Goal: Task Accomplishment & Management: Use online tool/utility

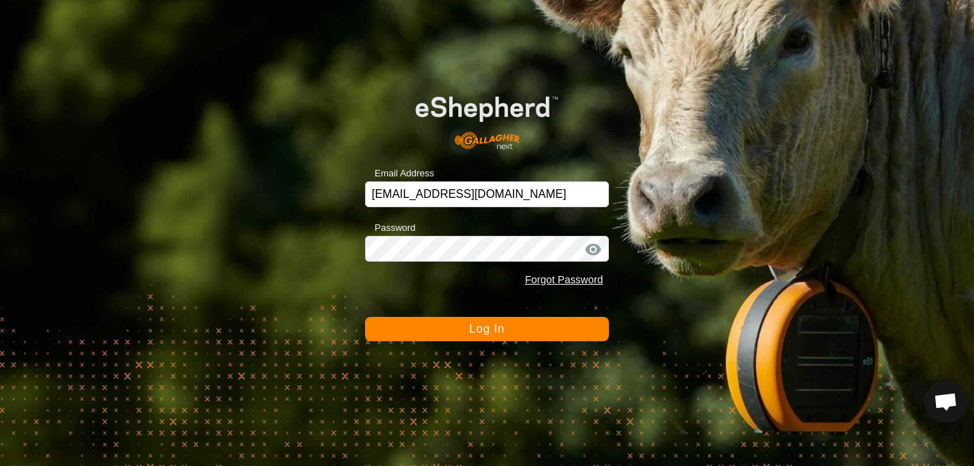
click at [478, 330] on span "Log In" at bounding box center [486, 329] width 35 height 12
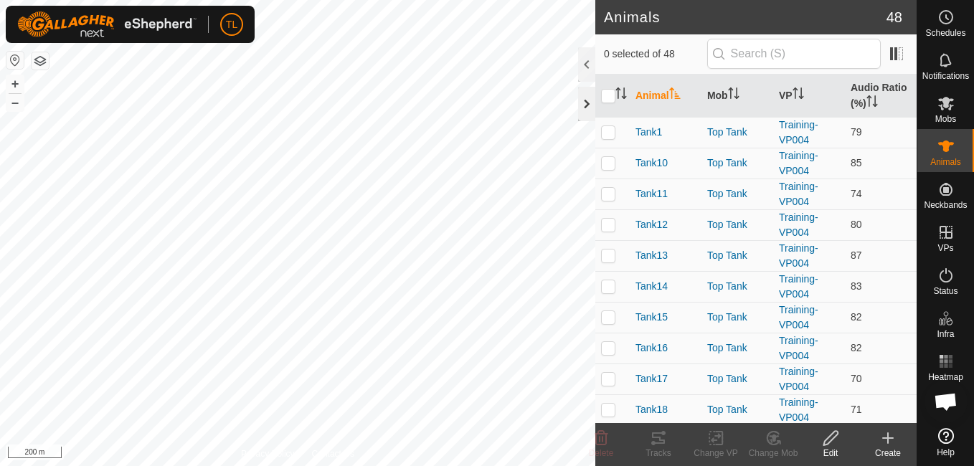
click at [582, 113] on div at bounding box center [586, 104] width 17 height 34
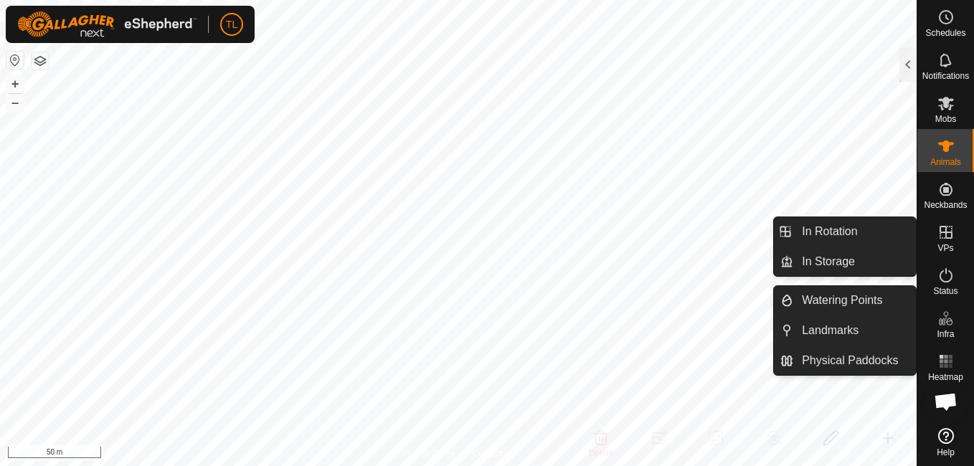
drag, startPoint x: 944, startPoint y: 242, endPoint x: 943, endPoint y: 233, distance: 9.4
click at [943, 233] on icon at bounding box center [946, 232] width 13 height 13
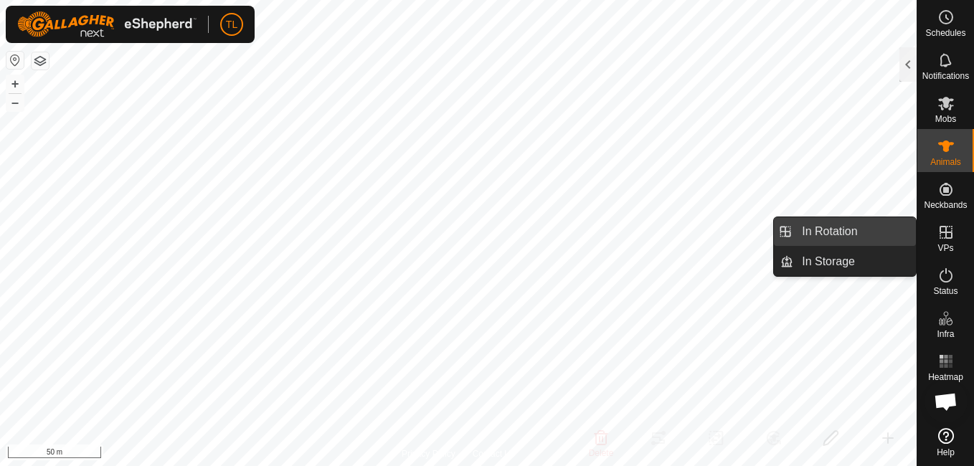
click at [824, 224] on link "In Rotation" at bounding box center [854, 231] width 123 height 29
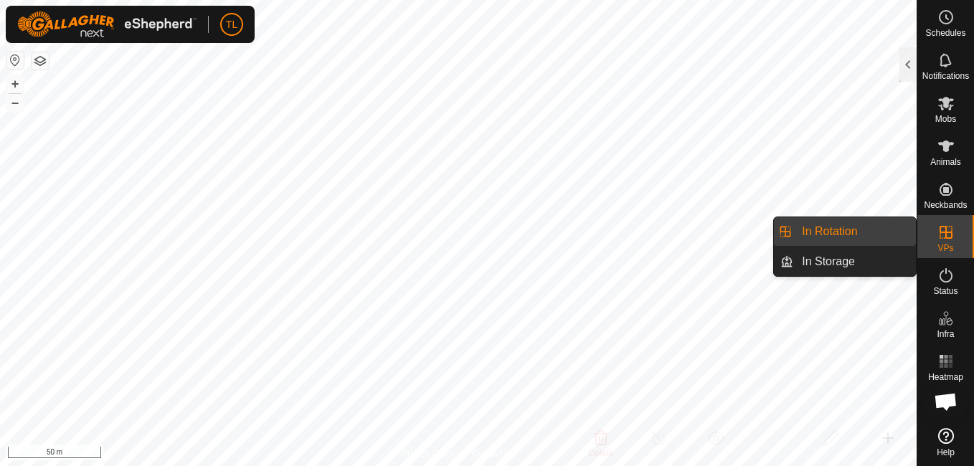
click at [889, 232] on link "In Rotation" at bounding box center [854, 231] width 123 height 29
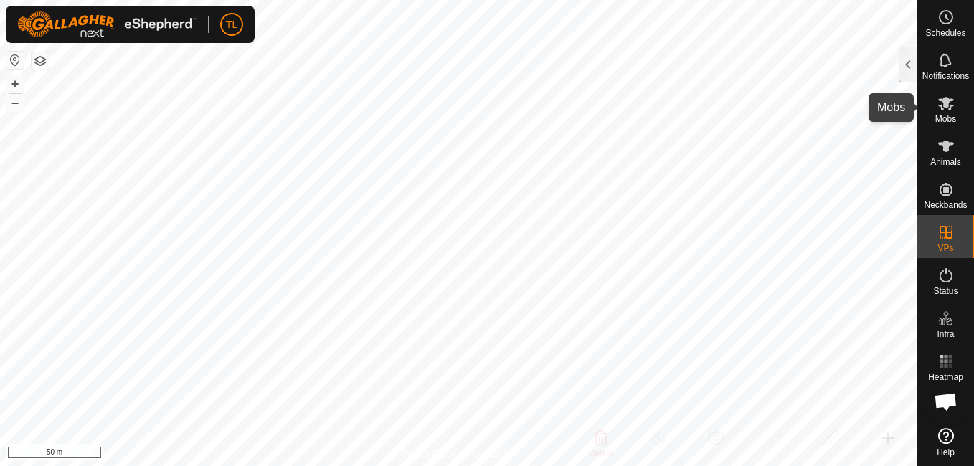
click at [938, 100] on icon at bounding box center [946, 103] width 17 height 17
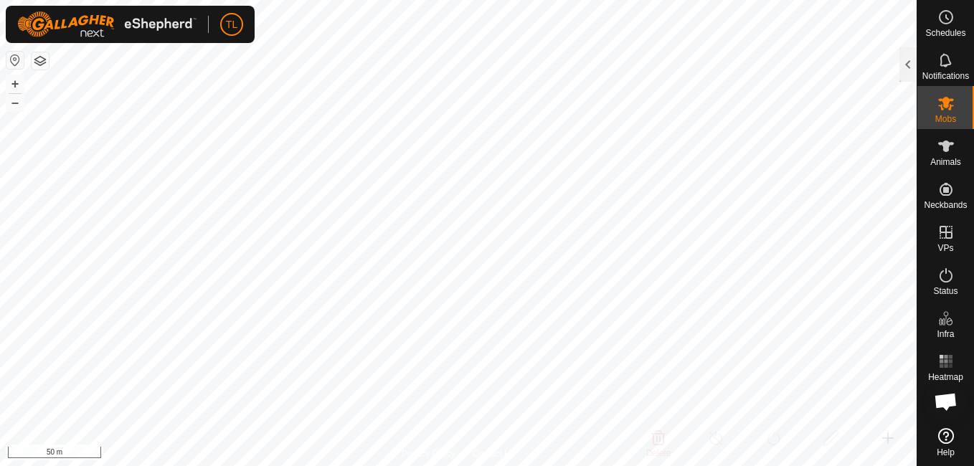
click at [944, 106] on icon at bounding box center [946, 104] width 16 height 14
click at [944, 104] on icon at bounding box center [946, 104] width 16 height 14
click at [945, 103] on icon at bounding box center [946, 104] width 16 height 14
drag, startPoint x: 945, startPoint y: 103, endPoint x: 941, endPoint y: 116, distance: 13.4
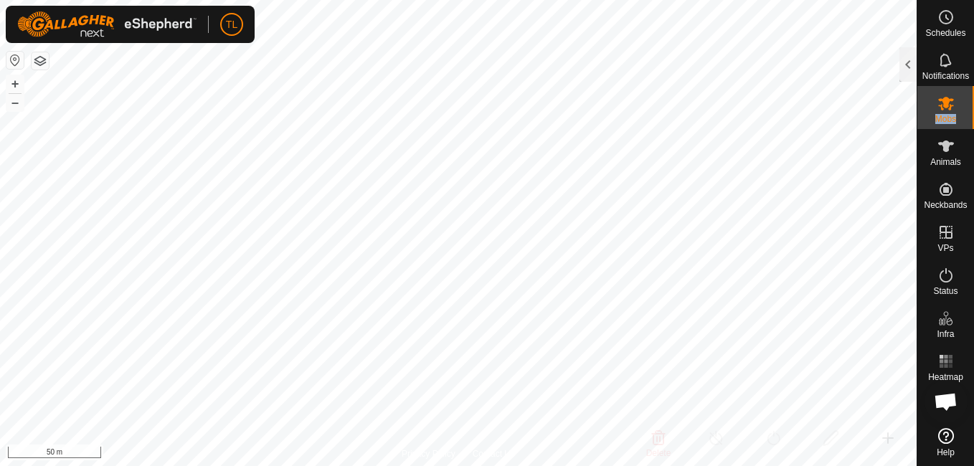
click at [941, 116] on span "Mobs" at bounding box center [945, 119] width 21 height 9
click at [914, 63] on div at bounding box center [908, 64] width 17 height 34
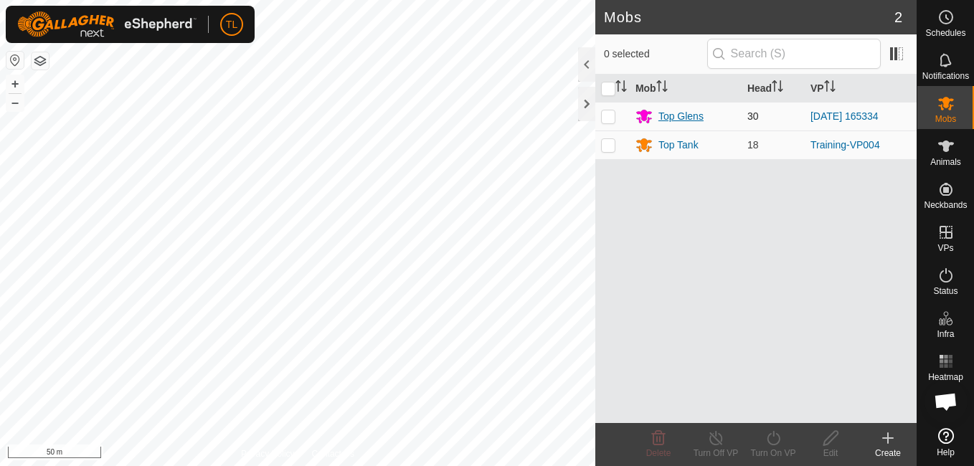
click at [669, 115] on div "Top Glens" at bounding box center [681, 116] width 45 height 15
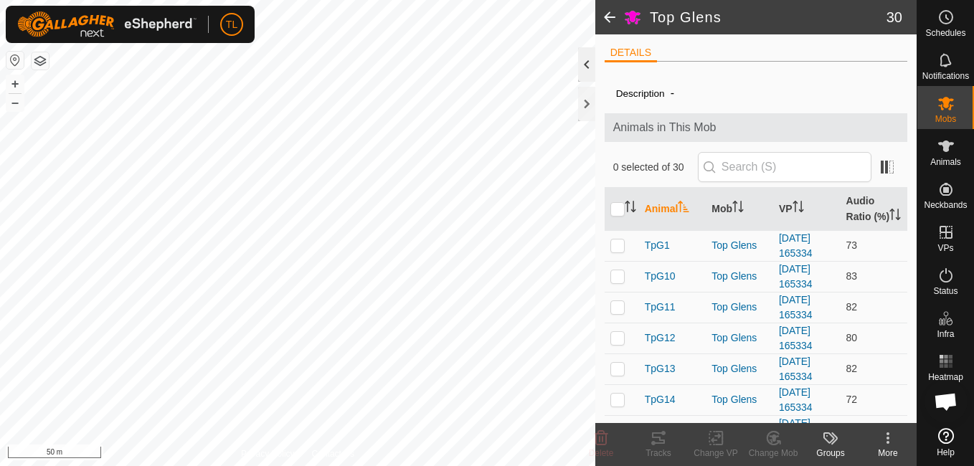
click at [585, 69] on div at bounding box center [586, 64] width 17 height 34
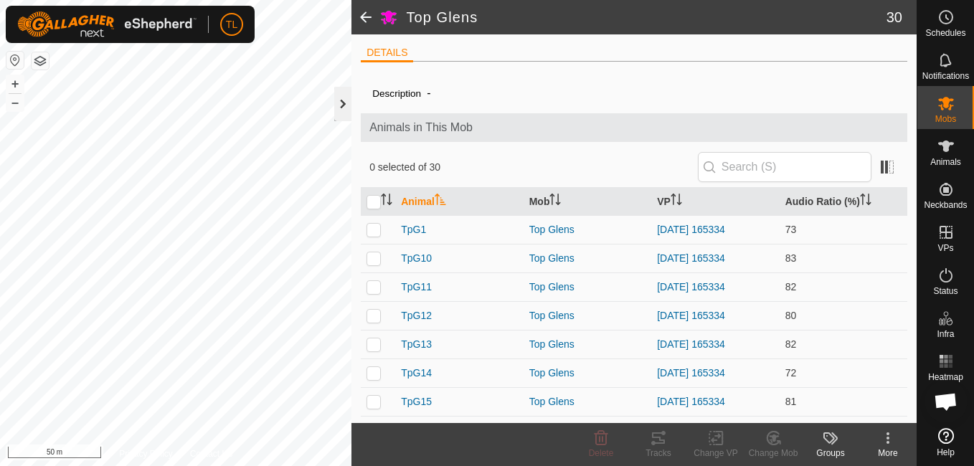
click at [340, 103] on div at bounding box center [342, 104] width 17 height 34
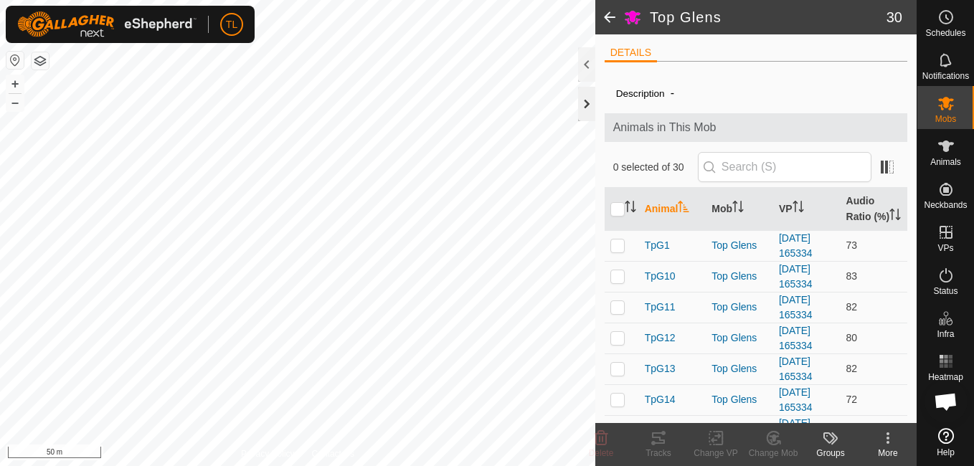
click at [585, 104] on div at bounding box center [586, 104] width 17 height 34
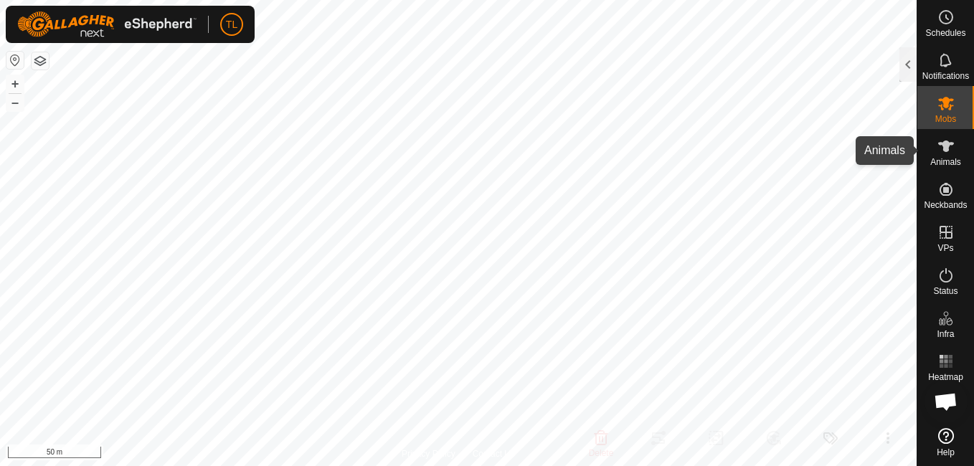
click at [942, 151] on icon at bounding box center [946, 146] width 17 height 17
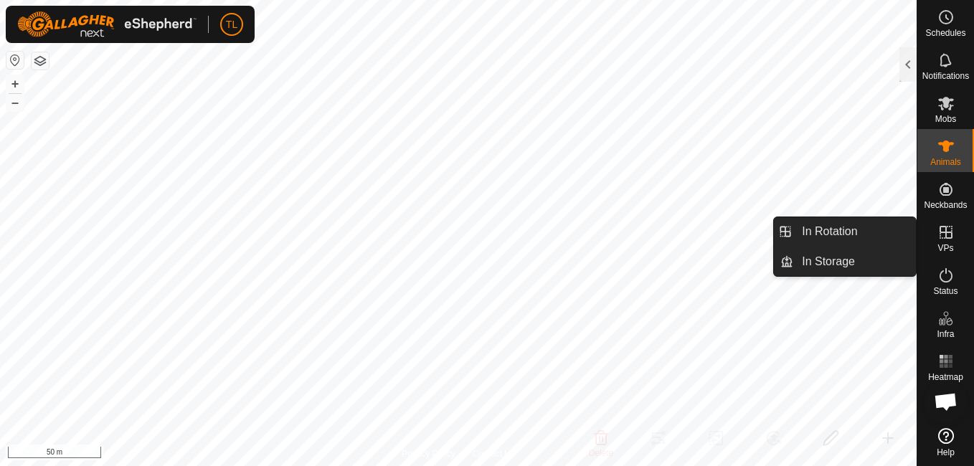
click at [943, 231] on icon at bounding box center [946, 232] width 17 height 17
click at [867, 225] on link "In Rotation" at bounding box center [854, 231] width 123 height 29
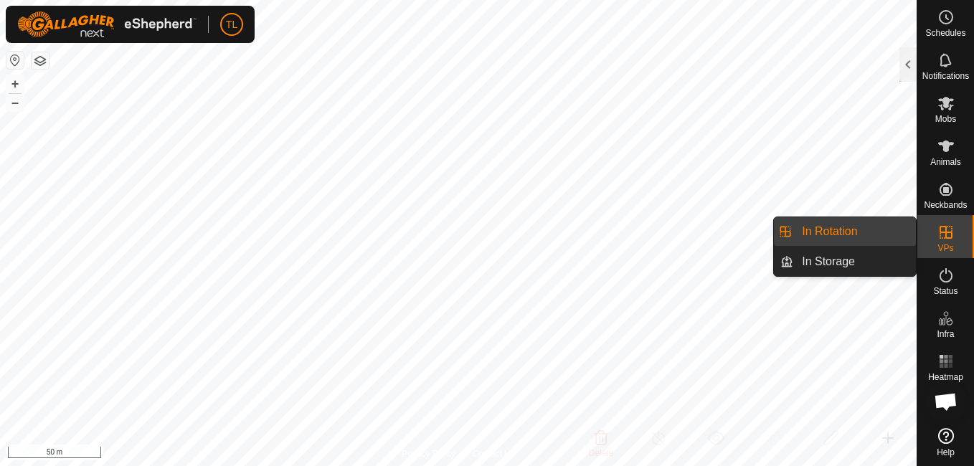
click at [843, 222] on link "In Rotation" at bounding box center [854, 231] width 123 height 29
click at [830, 228] on link "In Rotation" at bounding box center [854, 231] width 123 height 29
click at [831, 225] on link "In Rotation" at bounding box center [854, 231] width 123 height 29
click at [831, 224] on link "In Rotation" at bounding box center [854, 231] width 123 height 29
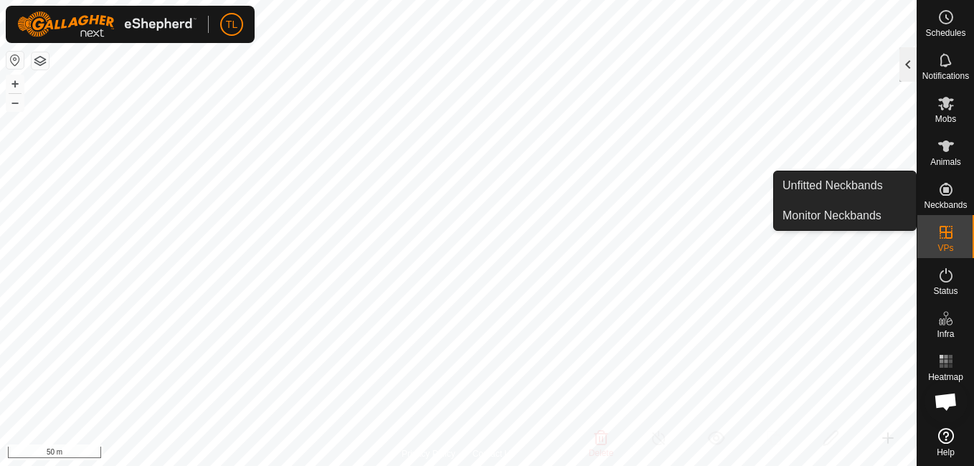
click at [910, 65] on div at bounding box center [908, 64] width 17 height 34
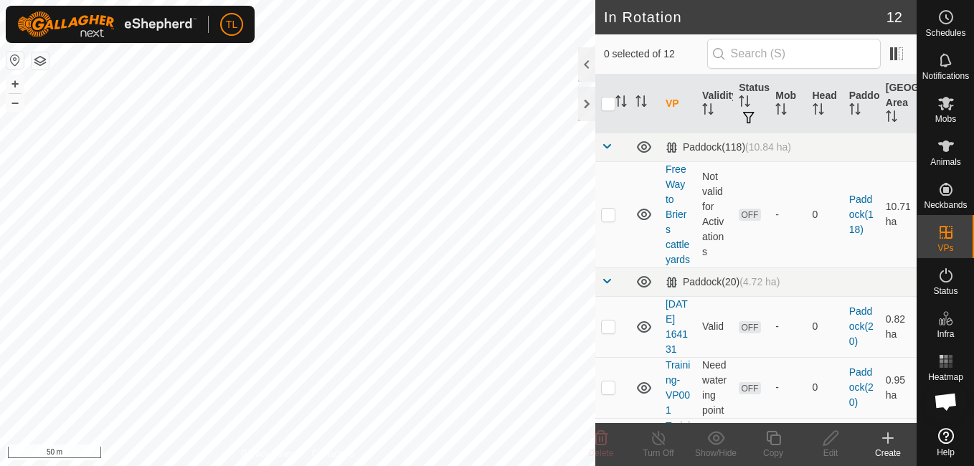
click at [888, 434] on icon at bounding box center [888, 438] width 0 height 10
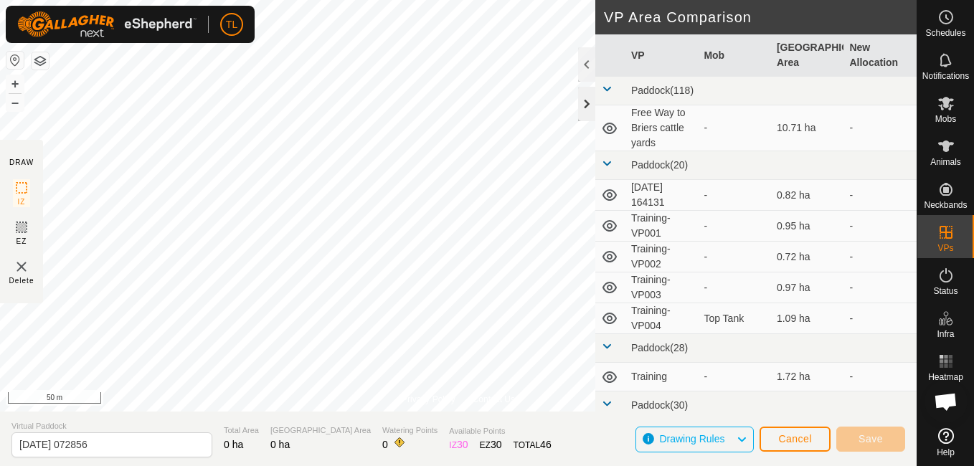
click at [591, 102] on div at bounding box center [586, 104] width 17 height 34
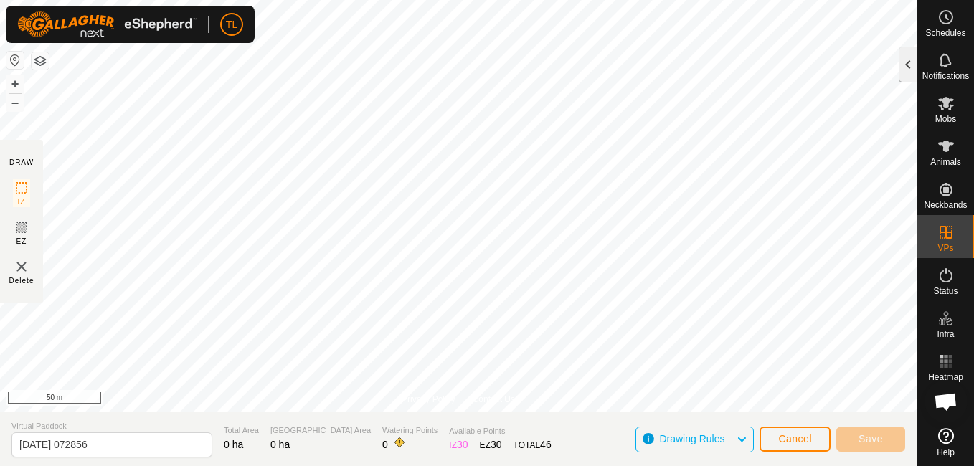
click at [907, 77] on div at bounding box center [908, 64] width 17 height 34
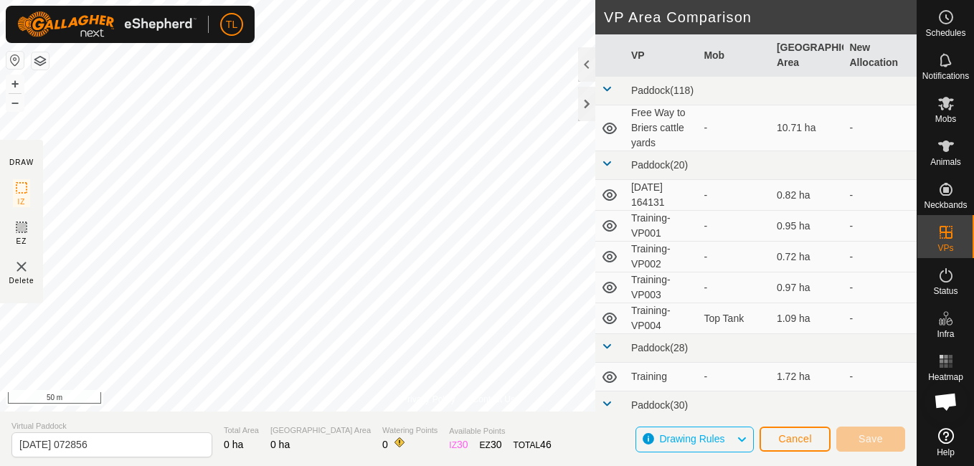
click at [596, 56] on th at bounding box center [610, 55] width 30 height 42
click at [590, 62] on div at bounding box center [586, 64] width 17 height 34
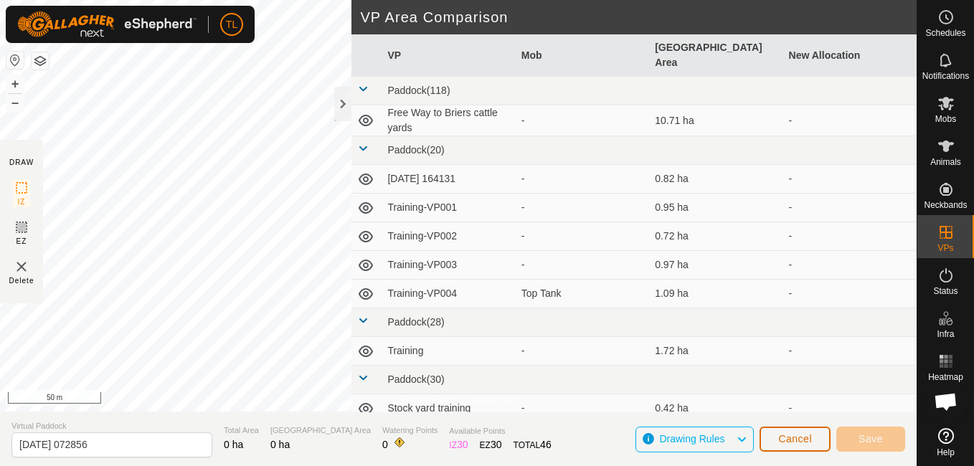
click at [794, 430] on button "Cancel" at bounding box center [795, 439] width 71 height 25
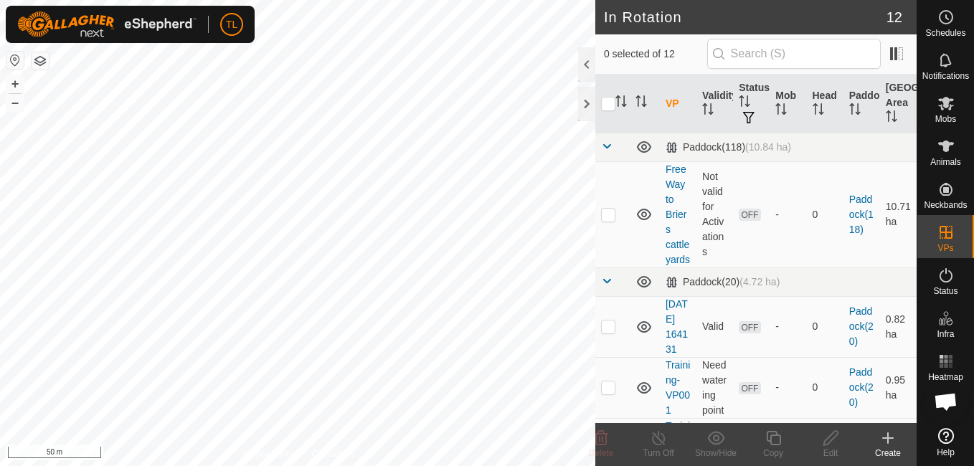
click at [879, 432] on create-svg-icon at bounding box center [887, 438] width 57 height 17
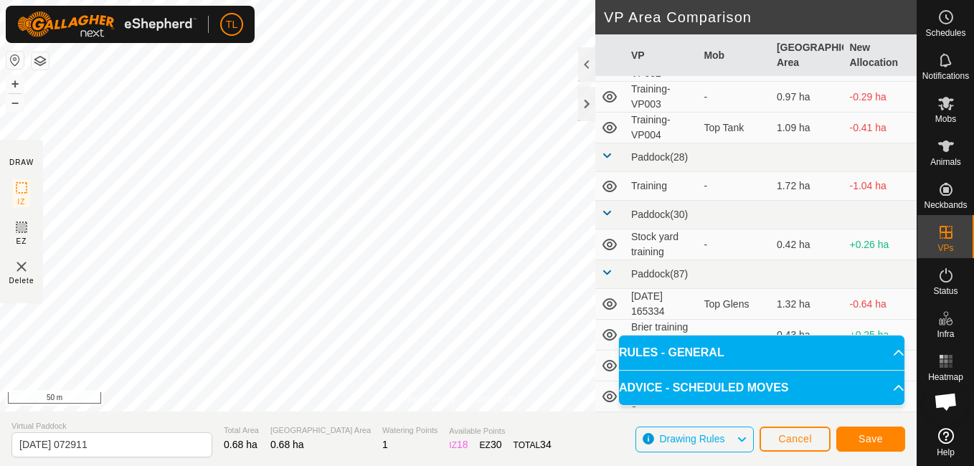
scroll to position [206, 0]
click at [877, 443] on span "Save" at bounding box center [871, 438] width 24 height 11
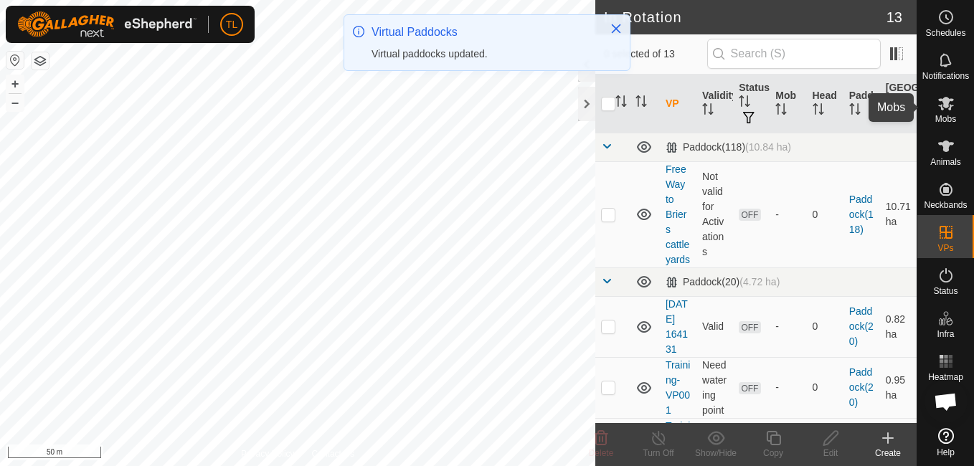
click at [944, 104] on icon at bounding box center [946, 104] width 16 height 14
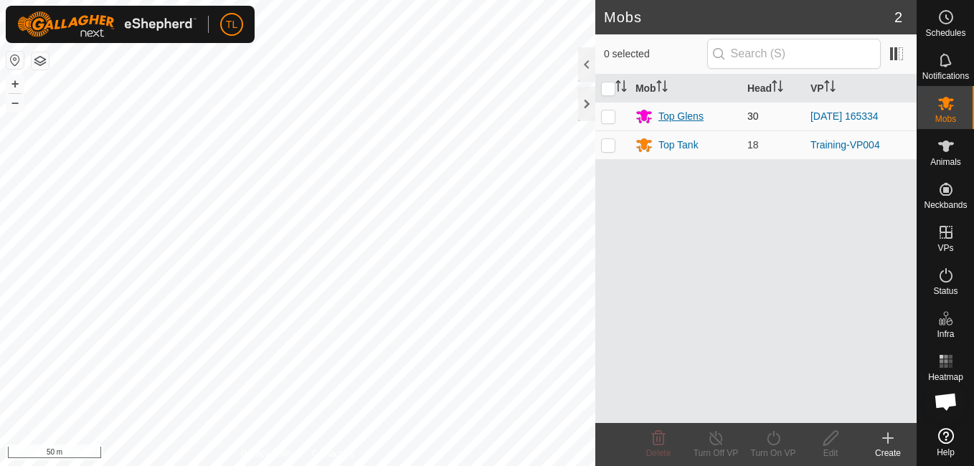
click at [669, 121] on div "Top Glens" at bounding box center [681, 116] width 45 height 15
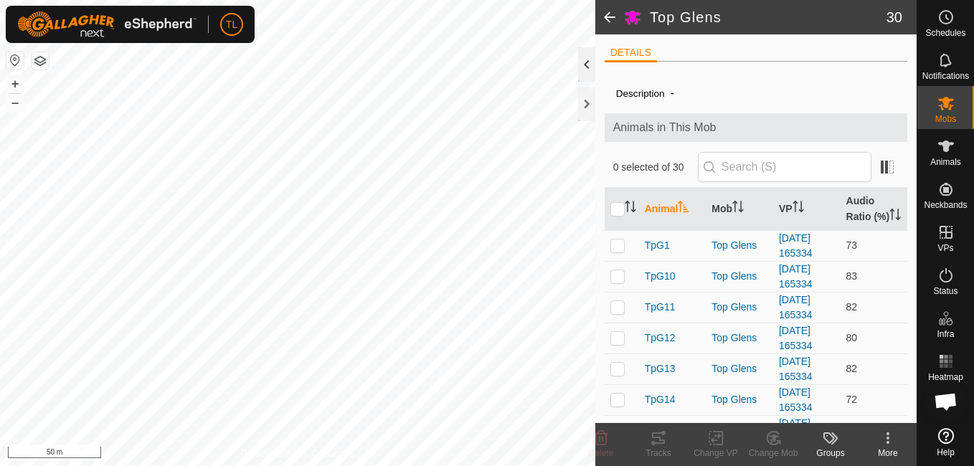
click at [589, 68] on div at bounding box center [586, 64] width 17 height 34
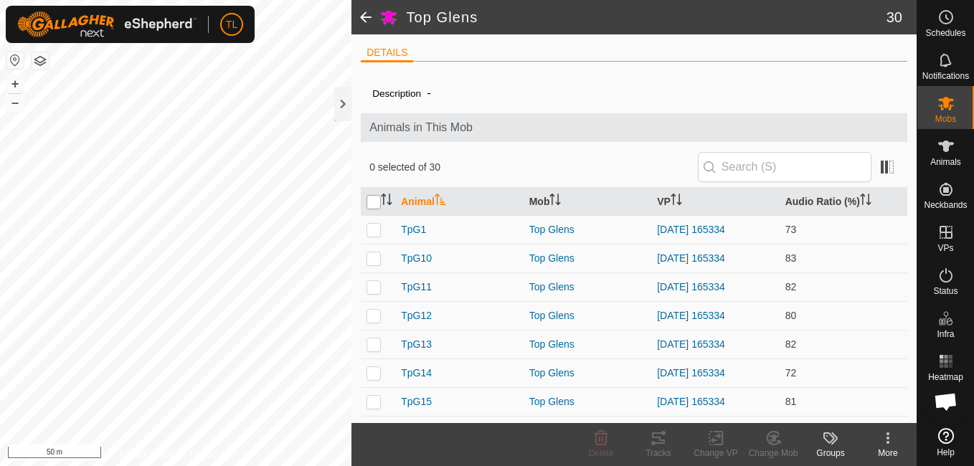
click at [377, 199] on input "checkbox" at bounding box center [374, 202] width 14 height 14
checkbox input "true"
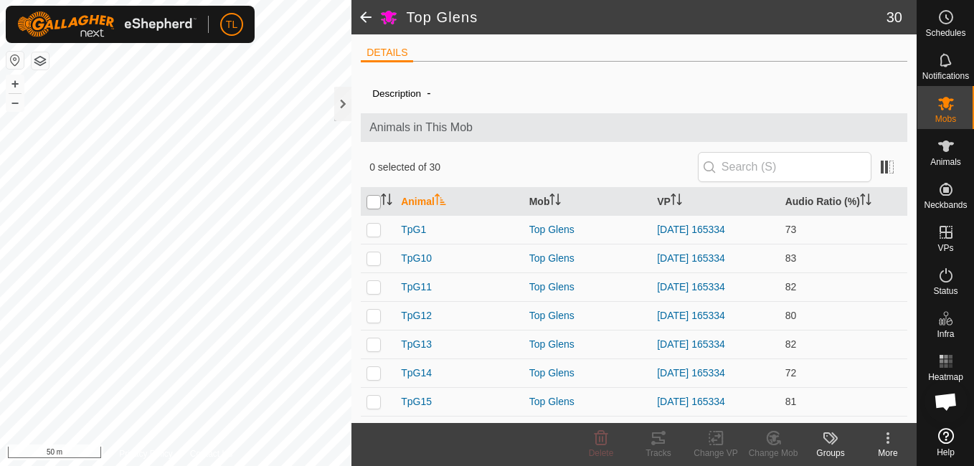
checkbox input "true"
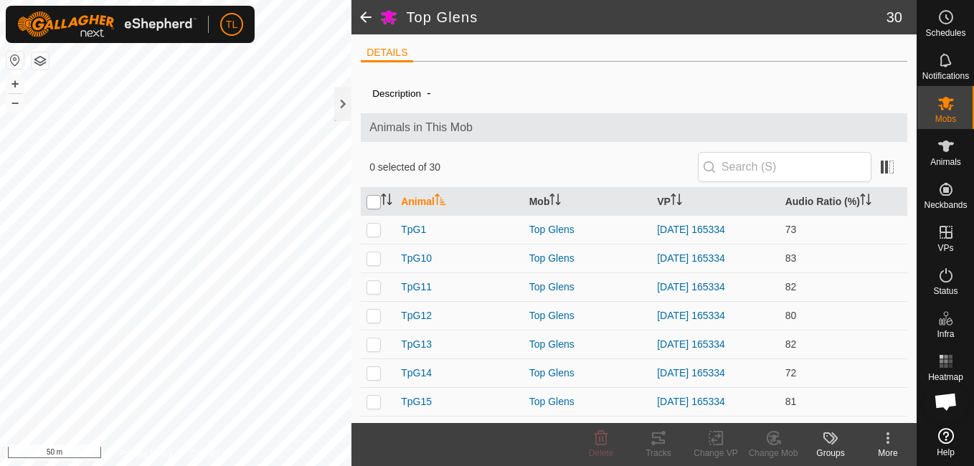
checkbox input "true"
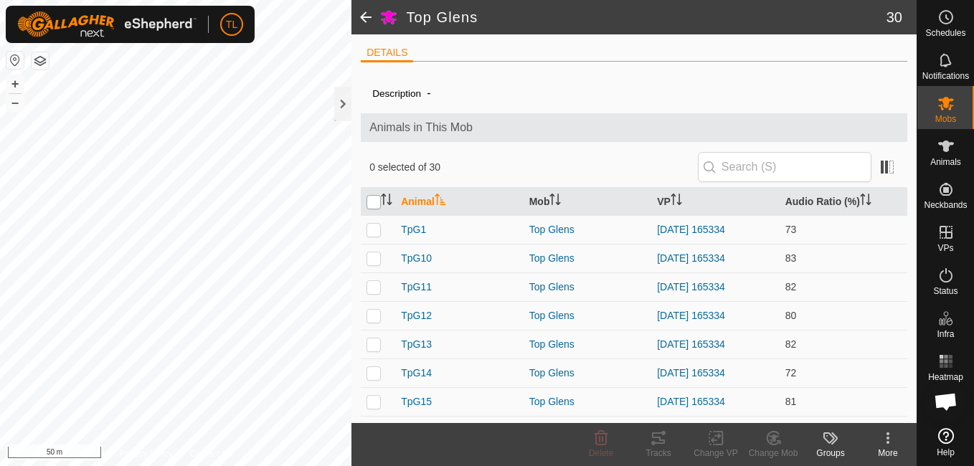
checkbox input "true"
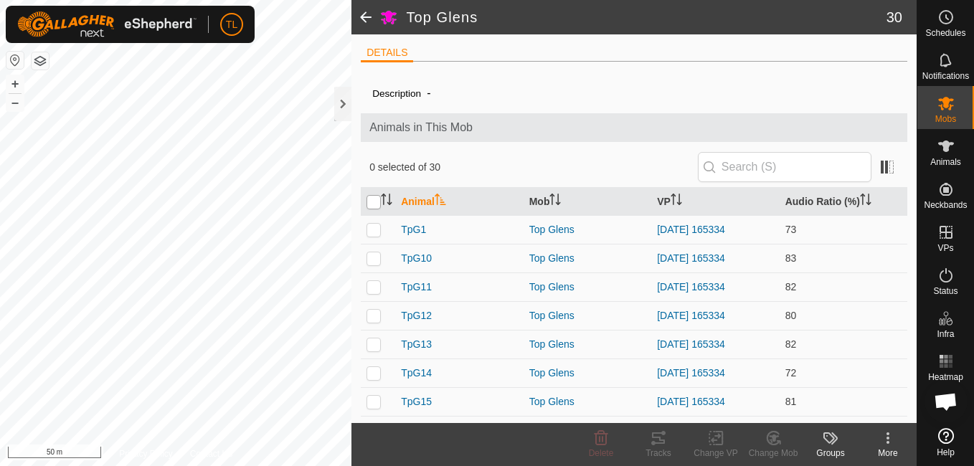
checkbox input "true"
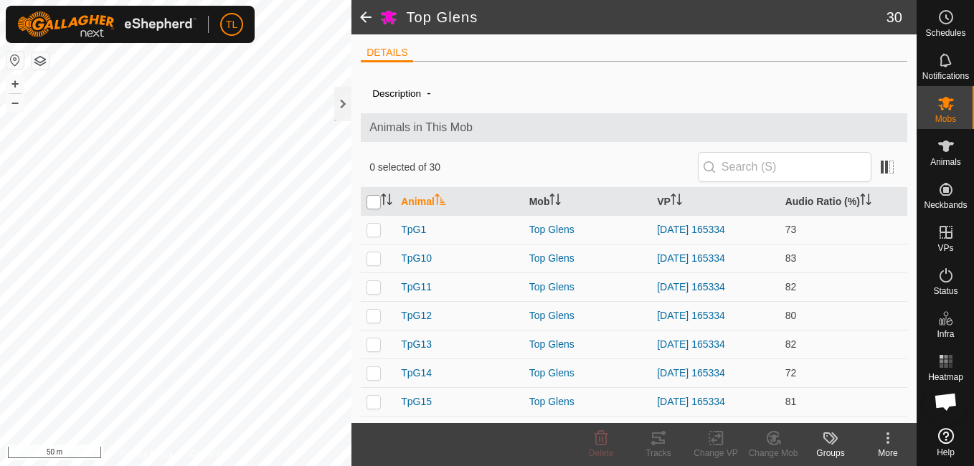
checkbox input "true"
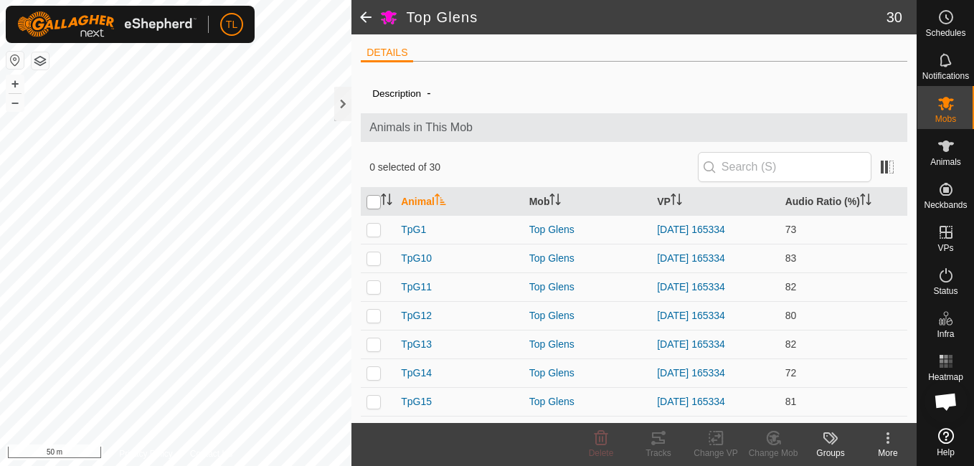
checkbox input "true"
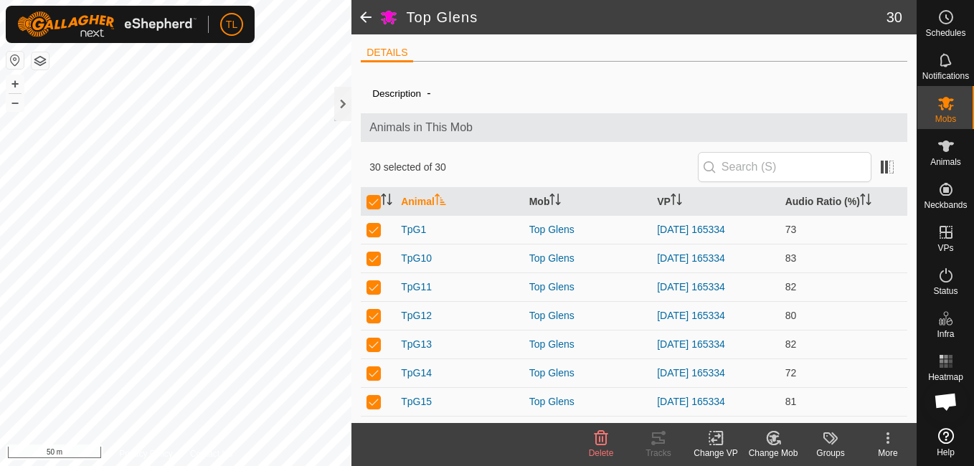
click at [717, 438] on icon at bounding box center [716, 438] width 18 height 17
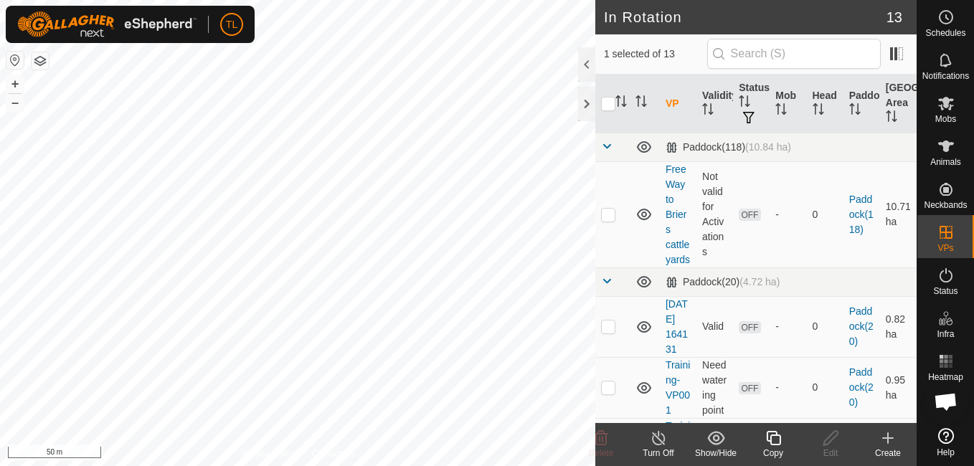
checkbox input "false"
click at [609, 103] on input "checkbox" at bounding box center [608, 104] width 14 height 14
checkbox input "true"
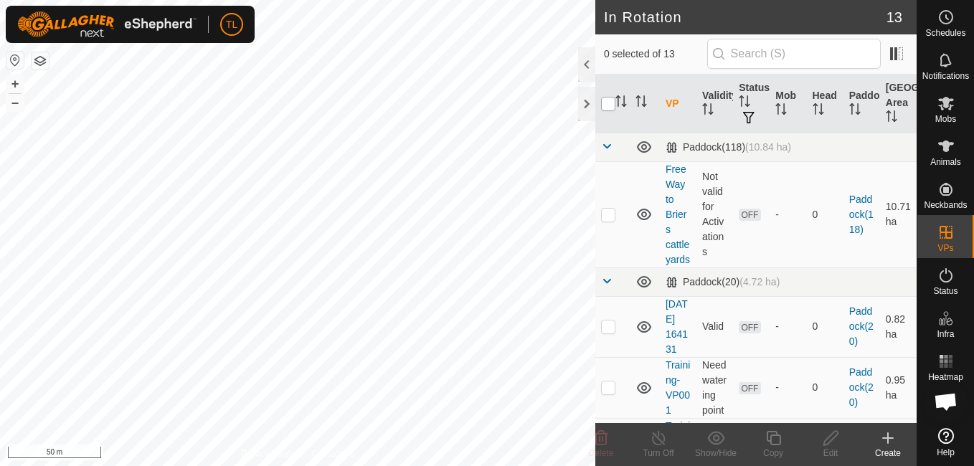
checkbox input "true"
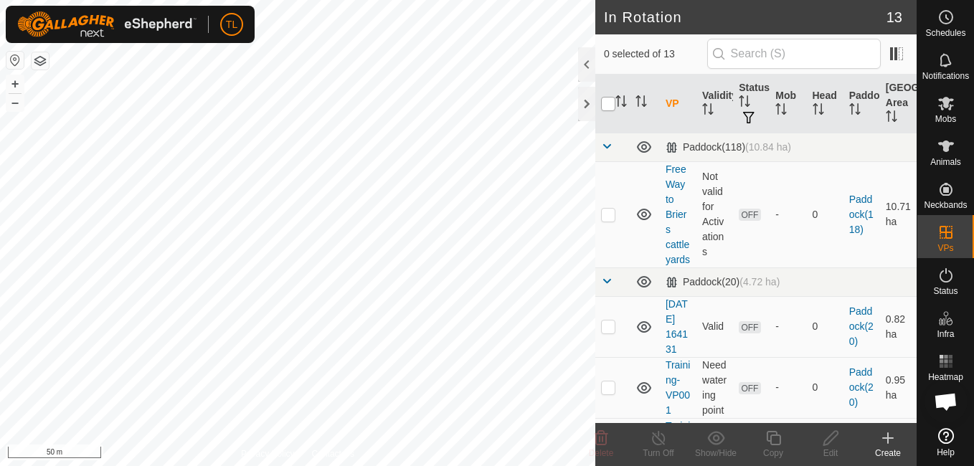
checkbox input "true"
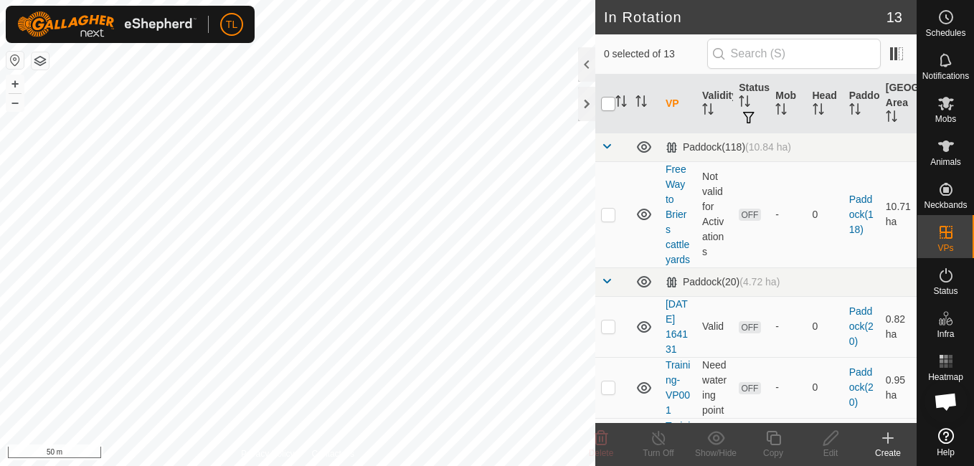
checkbox input "true"
click at [609, 105] on input "checkbox" at bounding box center [608, 104] width 14 height 14
checkbox input "false"
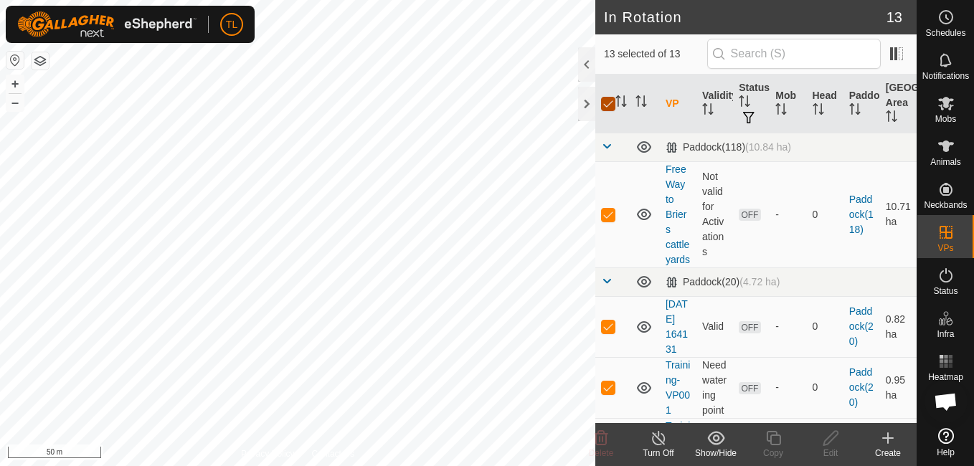
checkbox input "false"
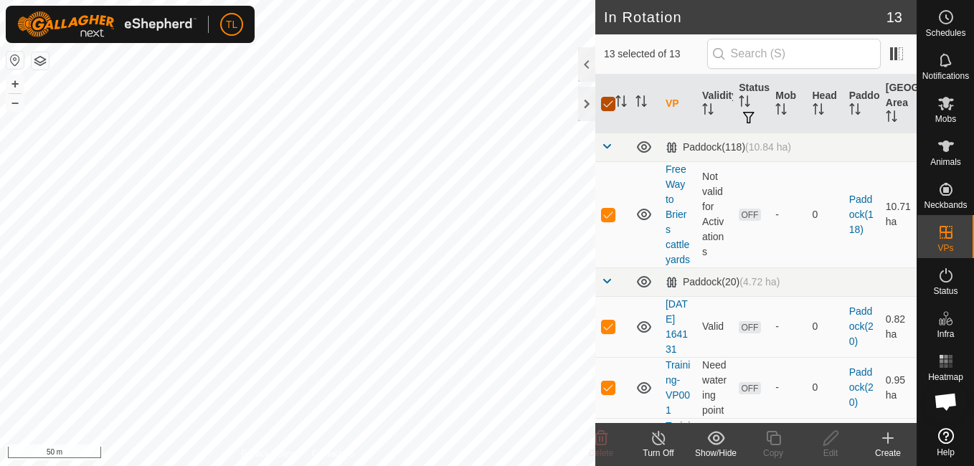
checkbox input "false"
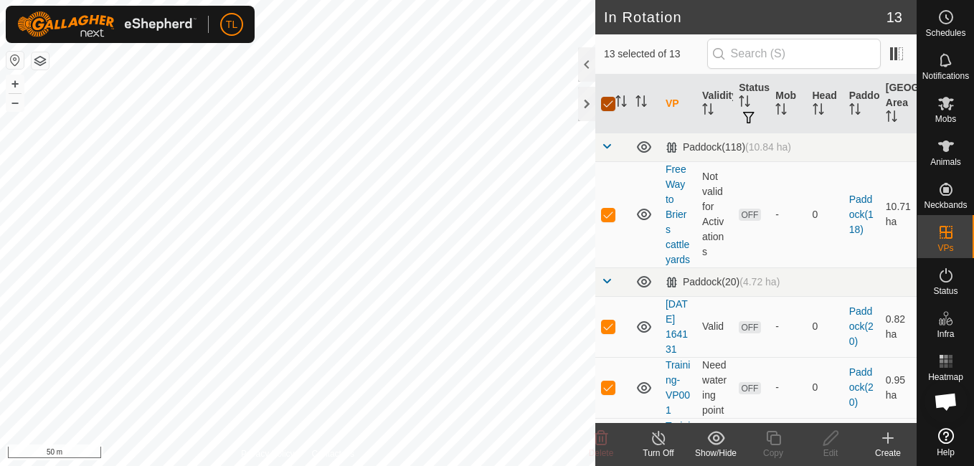
checkbox input "false"
click at [609, 220] on p-checkbox at bounding box center [608, 214] width 14 height 11
checkbox input "true"
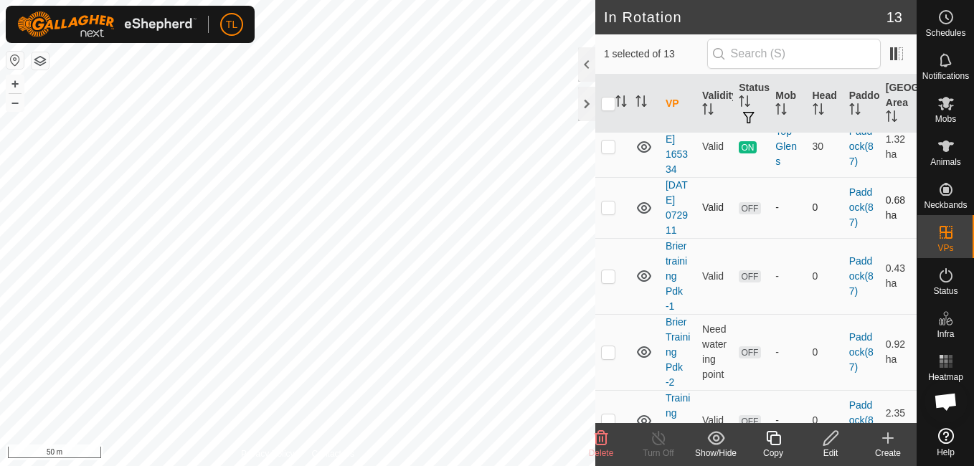
scroll to position [694, 0]
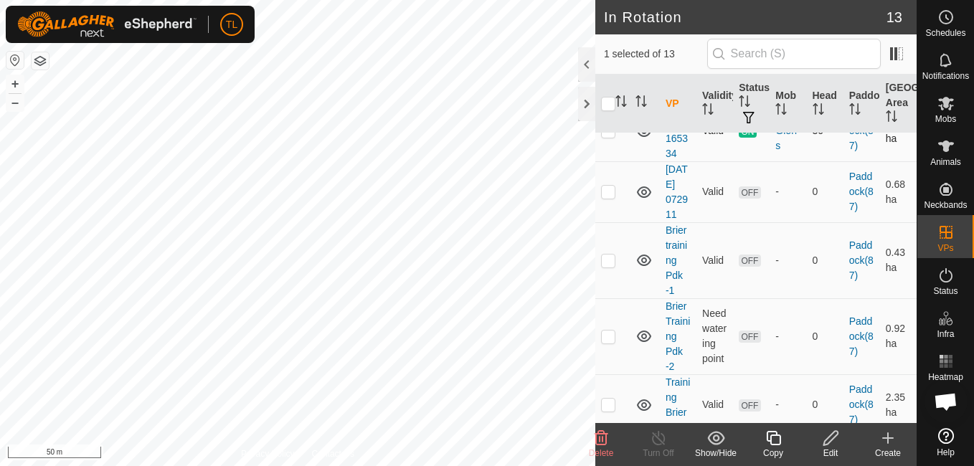
click at [610, 161] on td at bounding box center [612, 130] width 34 height 61
checkbox input "true"
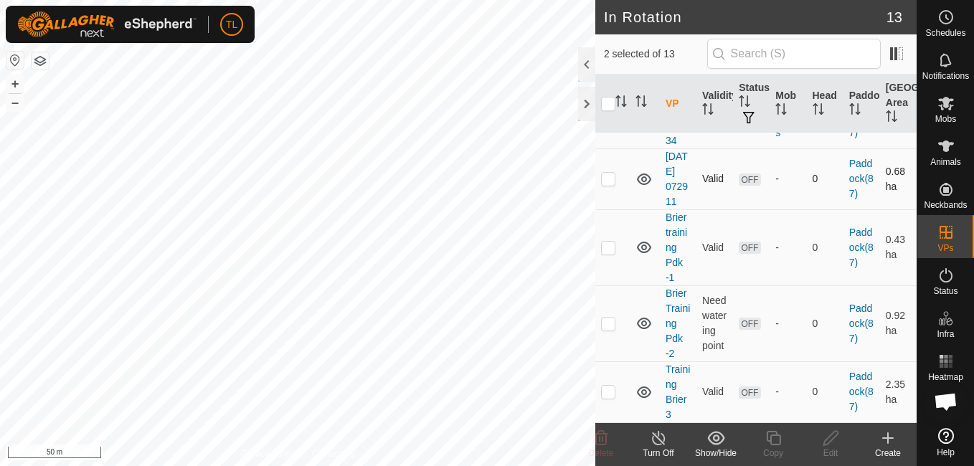
scroll to position [797, 0]
click at [608, 176] on p-checkbox at bounding box center [608, 178] width 14 height 11
checkbox input "true"
click at [613, 249] on p-checkbox at bounding box center [608, 247] width 14 height 11
click at [611, 245] on p-checkbox at bounding box center [608, 247] width 14 height 11
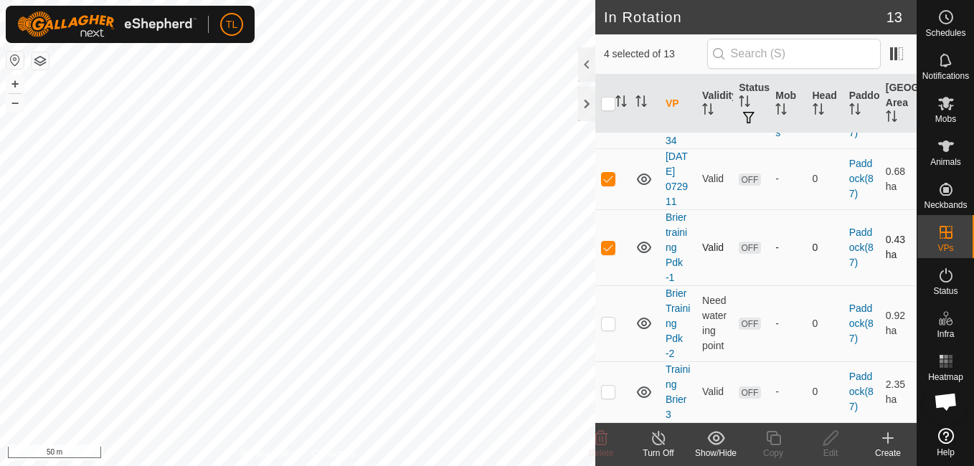
checkbox input "false"
click at [607, 173] on p-checkbox at bounding box center [608, 178] width 14 height 11
checkbox input "false"
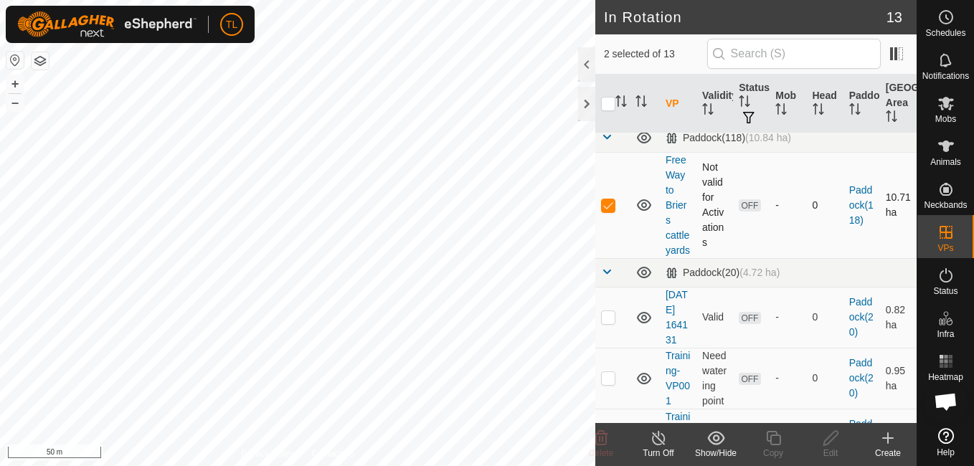
scroll to position [0, 0]
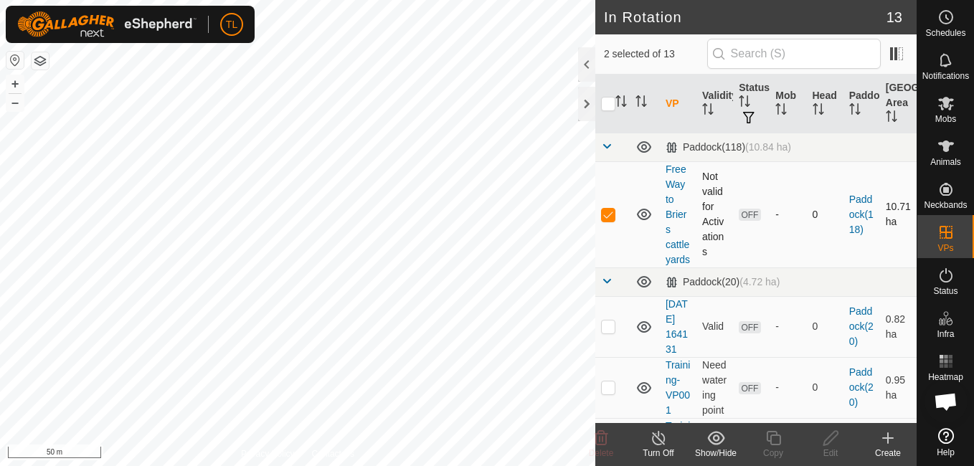
click at [608, 237] on td at bounding box center [612, 214] width 34 height 106
checkbox input "false"
checkbox input "true"
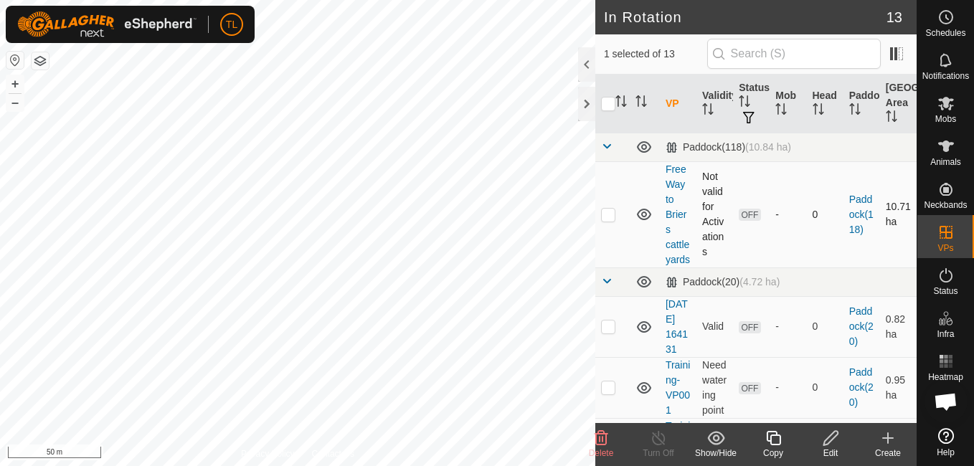
checkbox input "false"
checkbox input "true"
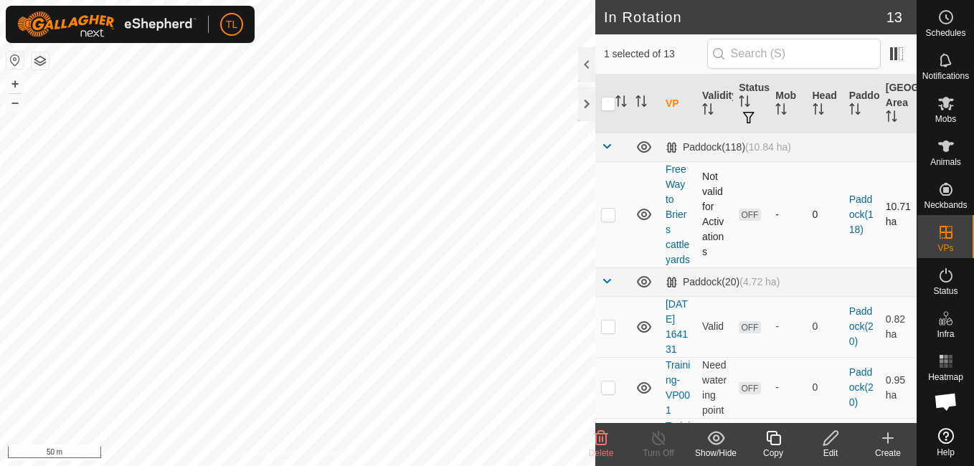
checkbox input "false"
click at [586, 96] on div at bounding box center [586, 104] width 17 height 34
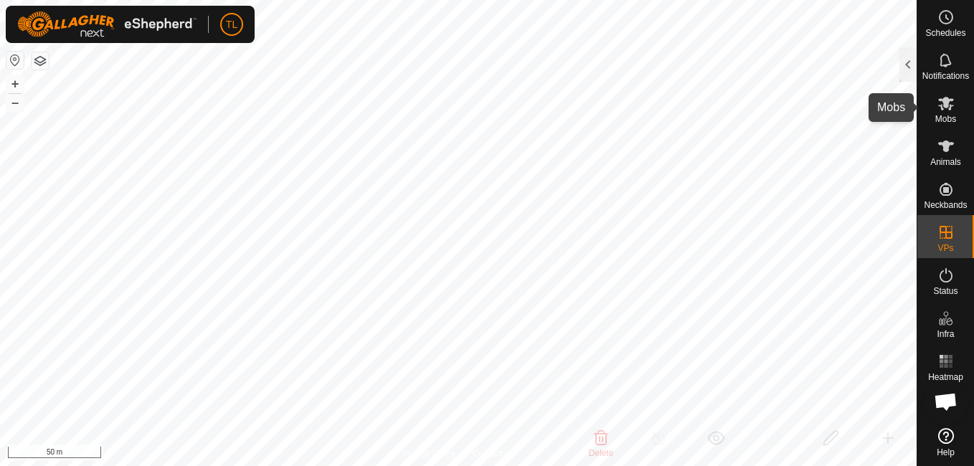
drag, startPoint x: 935, startPoint y: 97, endPoint x: 926, endPoint y: 104, distance: 11.8
click at [936, 98] on es-mob-svg-icon at bounding box center [946, 103] width 26 height 23
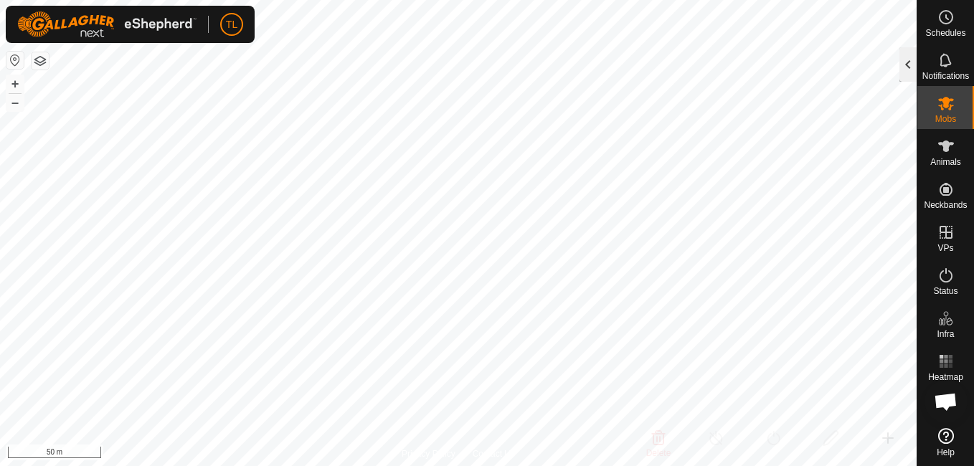
click at [905, 73] on div at bounding box center [908, 64] width 17 height 34
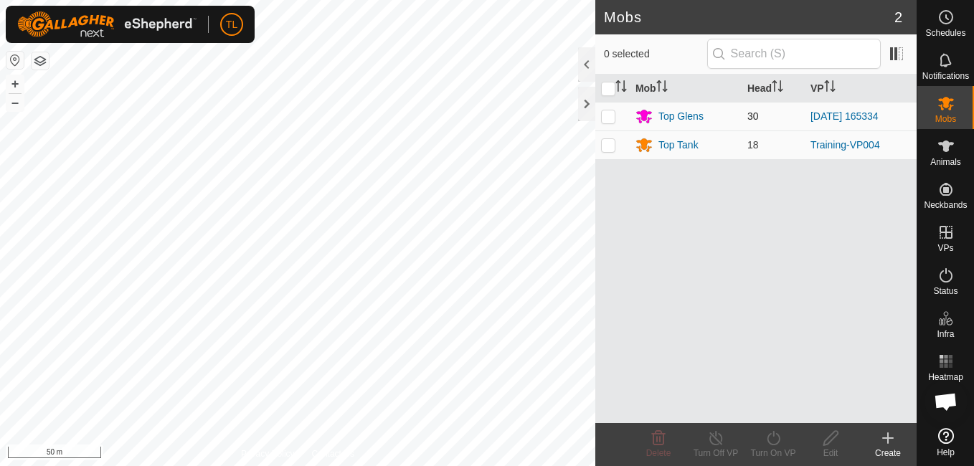
click at [615, 113] on p-checkbox at bounding box center [608, 115] width 14 height 11
checkbox input "true"
click at [773, 440] on icon at bounding box center [774, 438] width 18 height 17
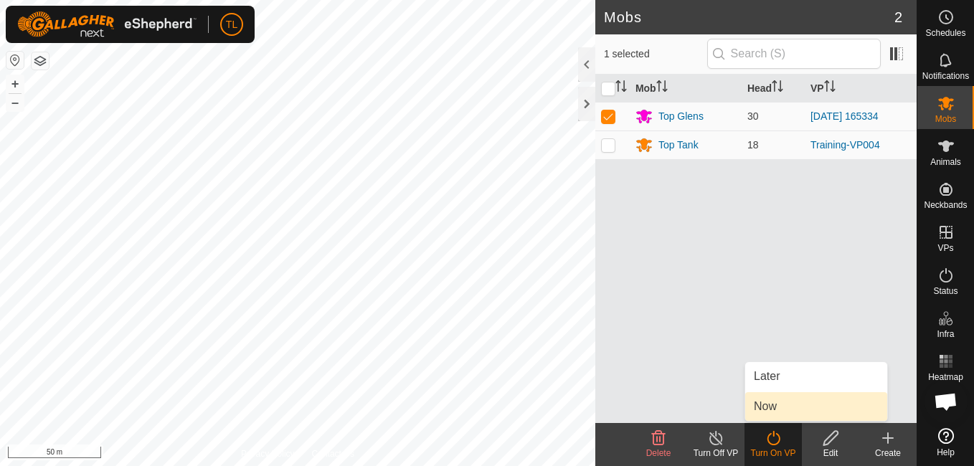
click at [784, 407] on link "Now" at bounding box center [816, 406] width 142 height 29
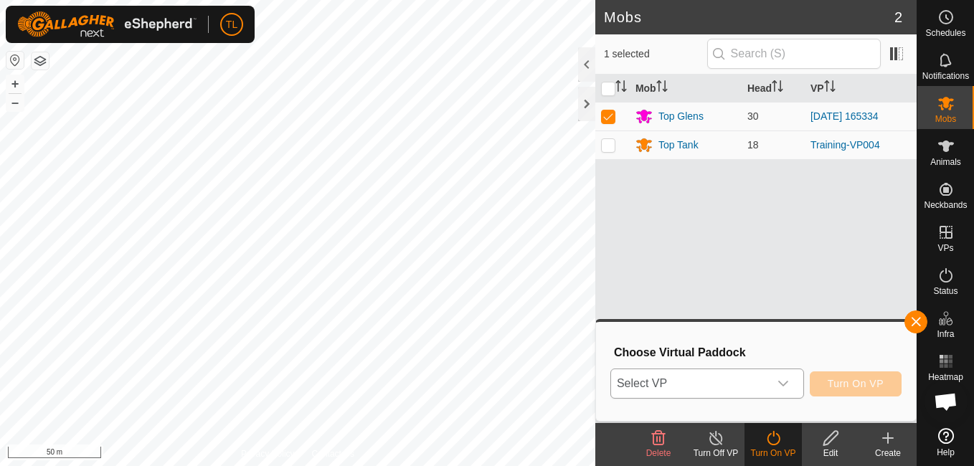
click at [792, 380] on div "dropdown trigger" at bounding box center [783, 383] width 29 height 29
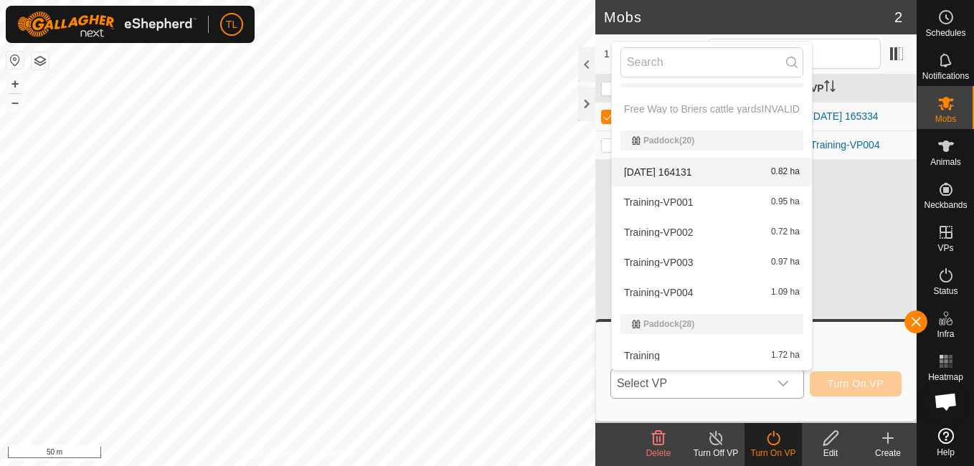
scroll to position [268, 0]
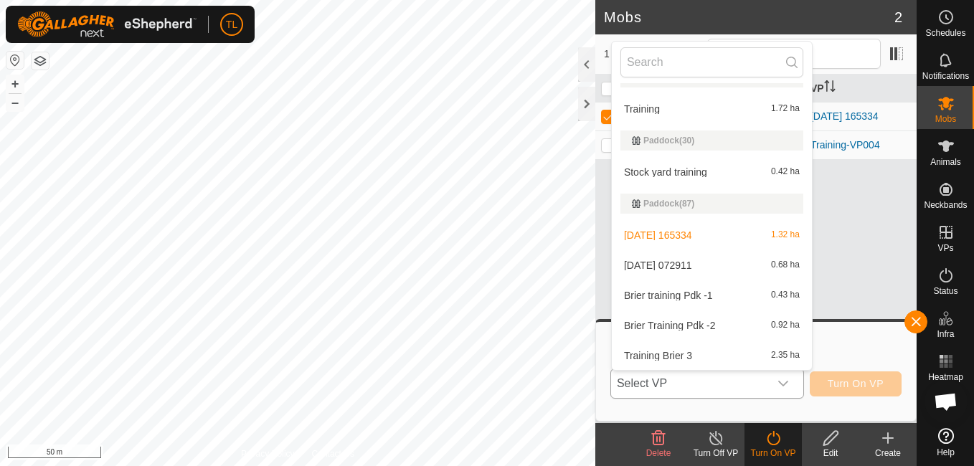
click at [689, 263] on li "[DATE] 072911 0.68 ha" at bounding box center [712, 265] width 200 height 29
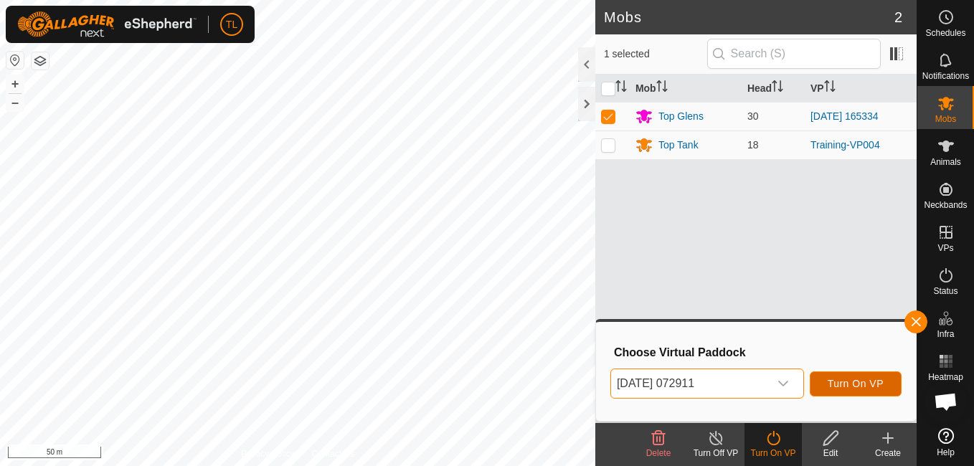
click at [839, 382] on span "Turn On VP" at bounding box center [856, 383] width 56 height 11
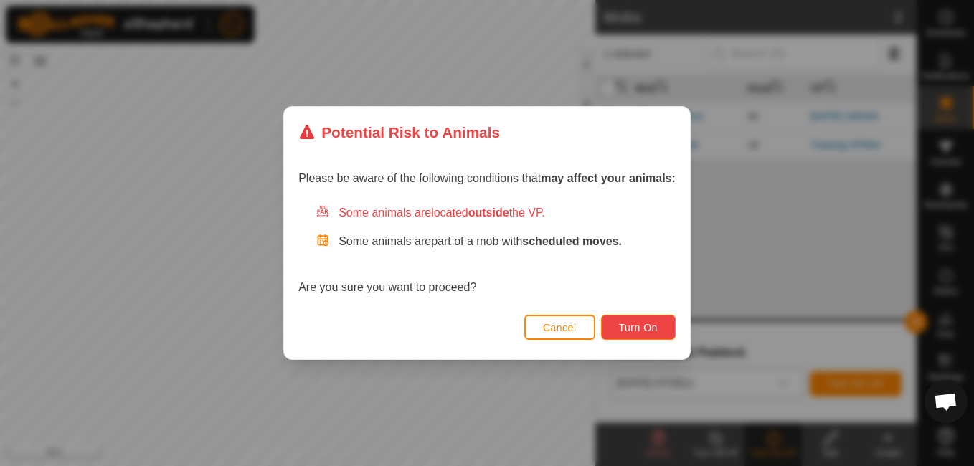
click at [641, 319] on button "Turn On" at bounding box center [638, 327] width 75 height 25
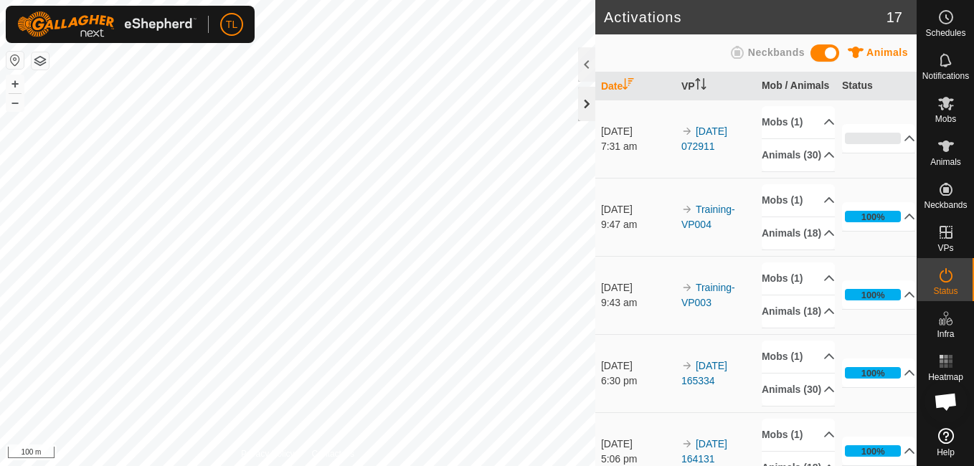
click at [585, 107] on div at bounding box center [586, 104] width 17 height 34
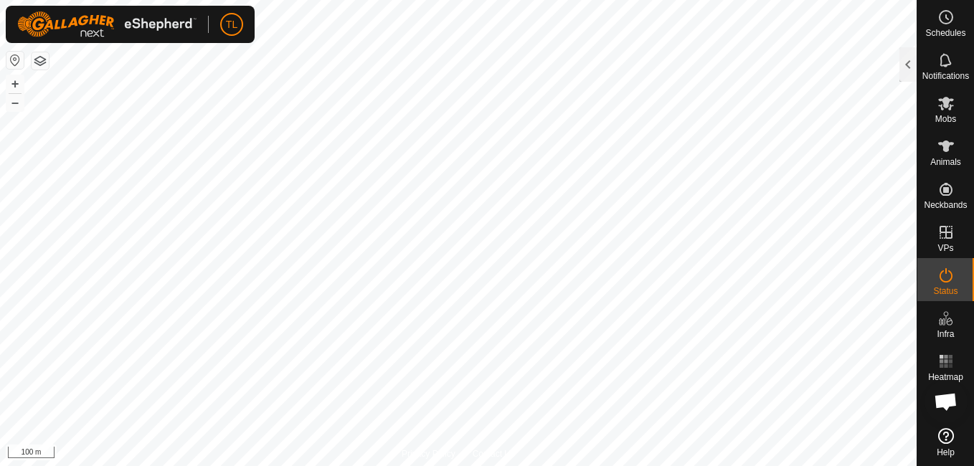
click at [359, 0] on html "TL Schedules Notifications Mobs Animals Neckbands VPs Status Infra Heatmap Help…" at bounding box center [487, 233] width 974 height 466
